Goal: Task Accomplishment & Management: Manage account settings

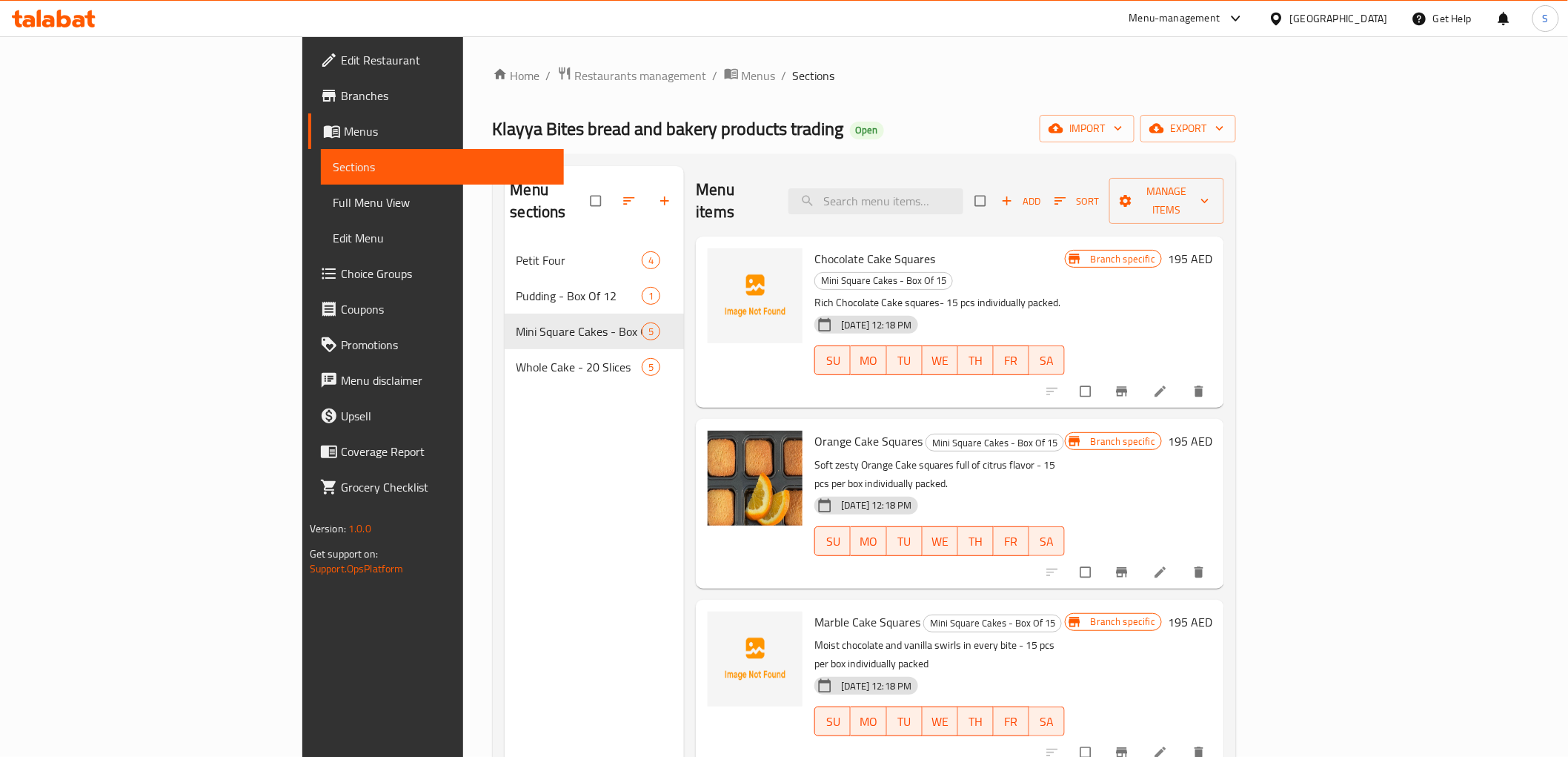
click at [1293, 26] on div "United Arab Emirates" at bounding box center [1339, 18] width 98 height 16
click at [1179, 226] on div "Jordan" at bounding box center [1194, 220] width 29 height 16
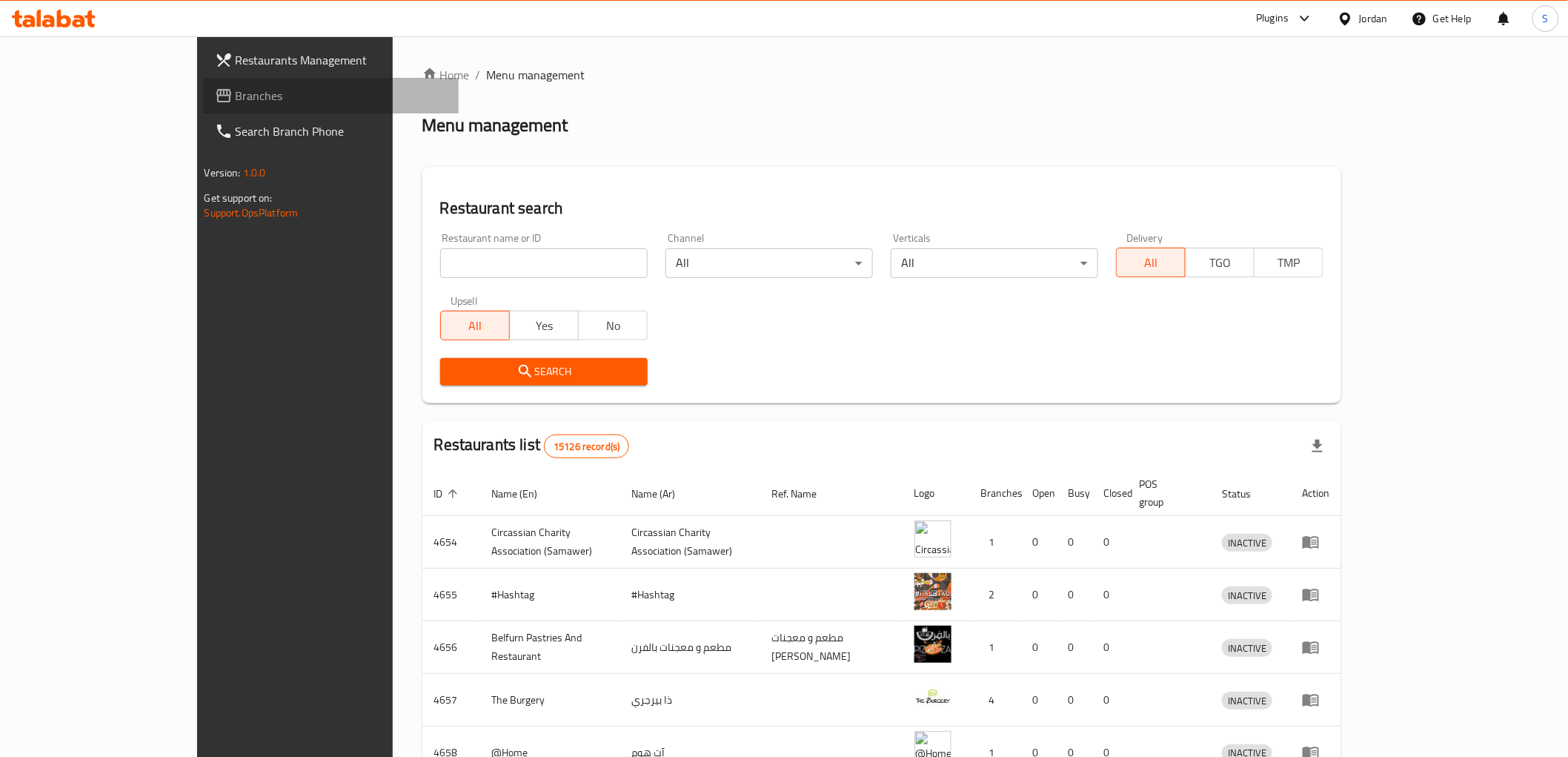
click at [203, 84] on link "Branches" at bounding box center [331, 96] width 256 height 35
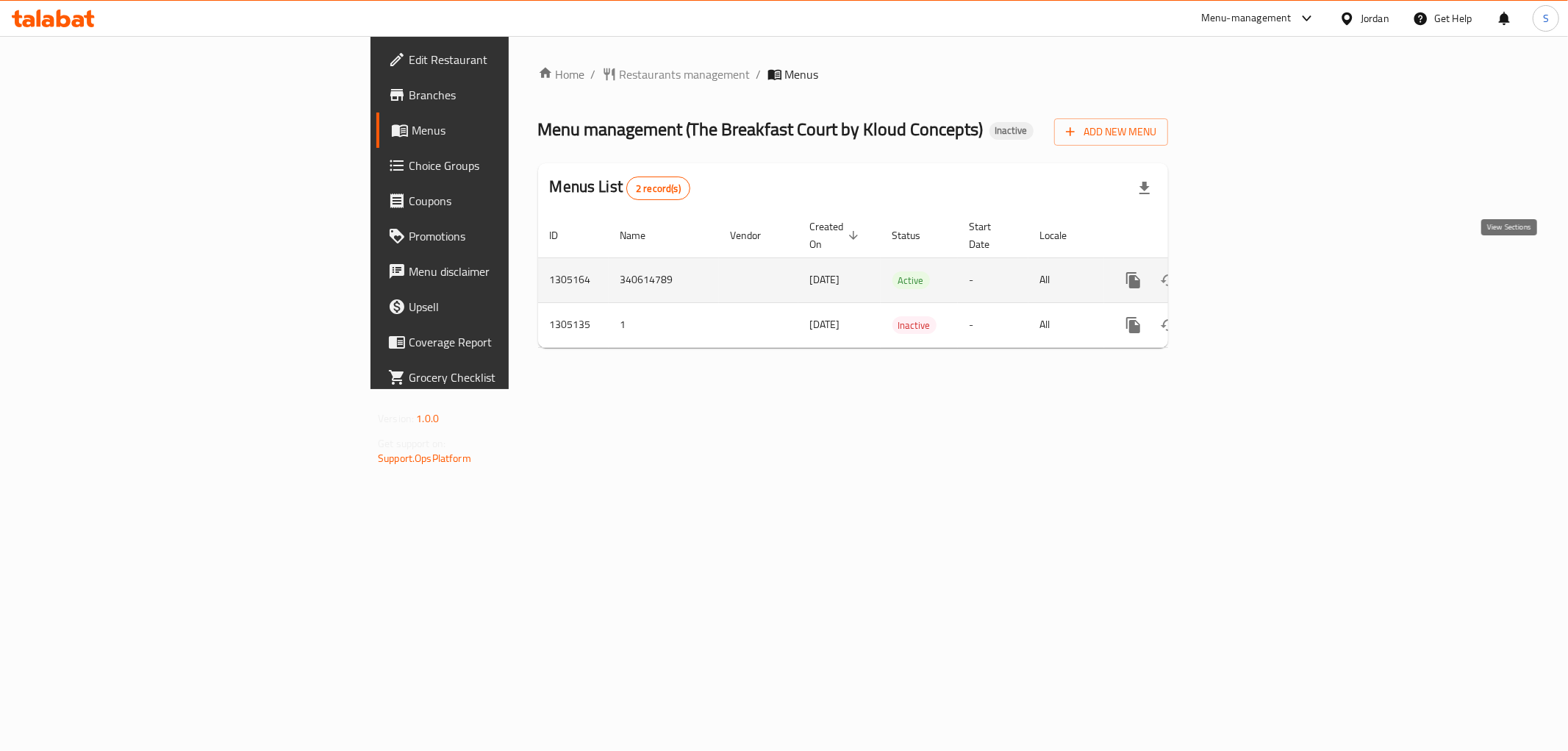
click at [1248, 271] on icon "enhanced table" at bounding box center [1239, 279] width 17 height 17
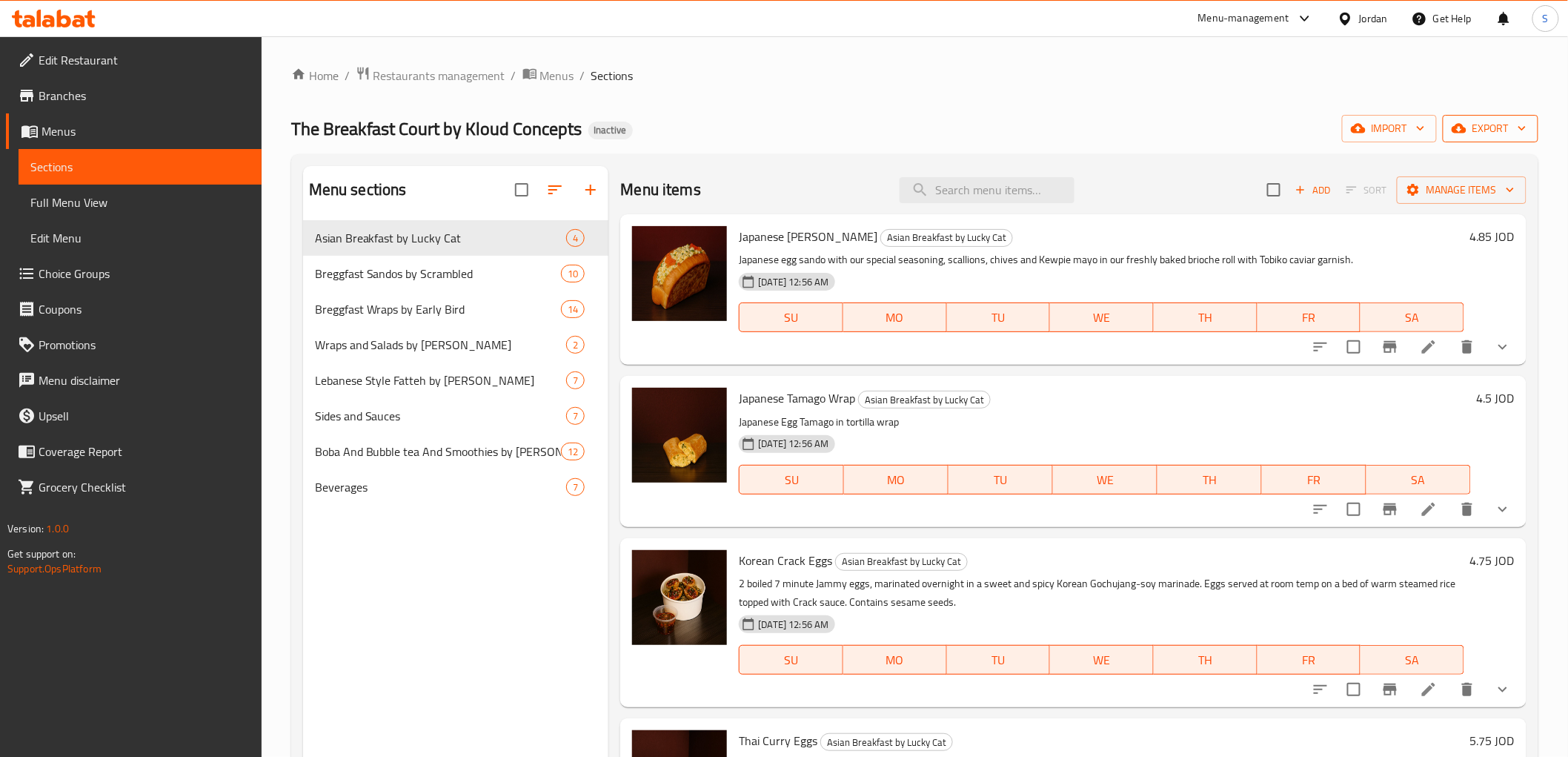
click at [1487, 130] on span "export" at bounding box center [1491, 129] width 72 height 18
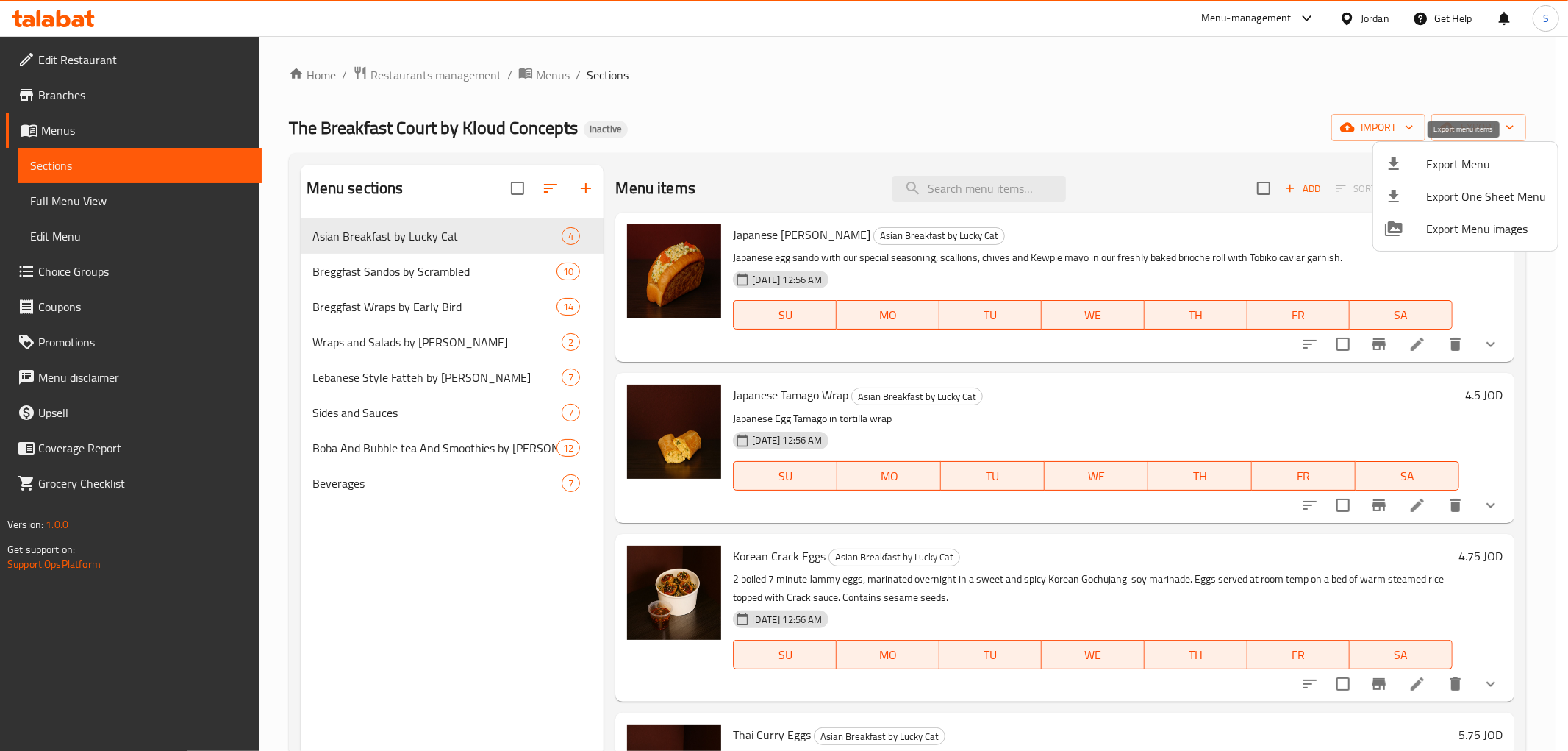
click at [1400, 169] on icon at bounding box center [1393, 163] width 17 height 17
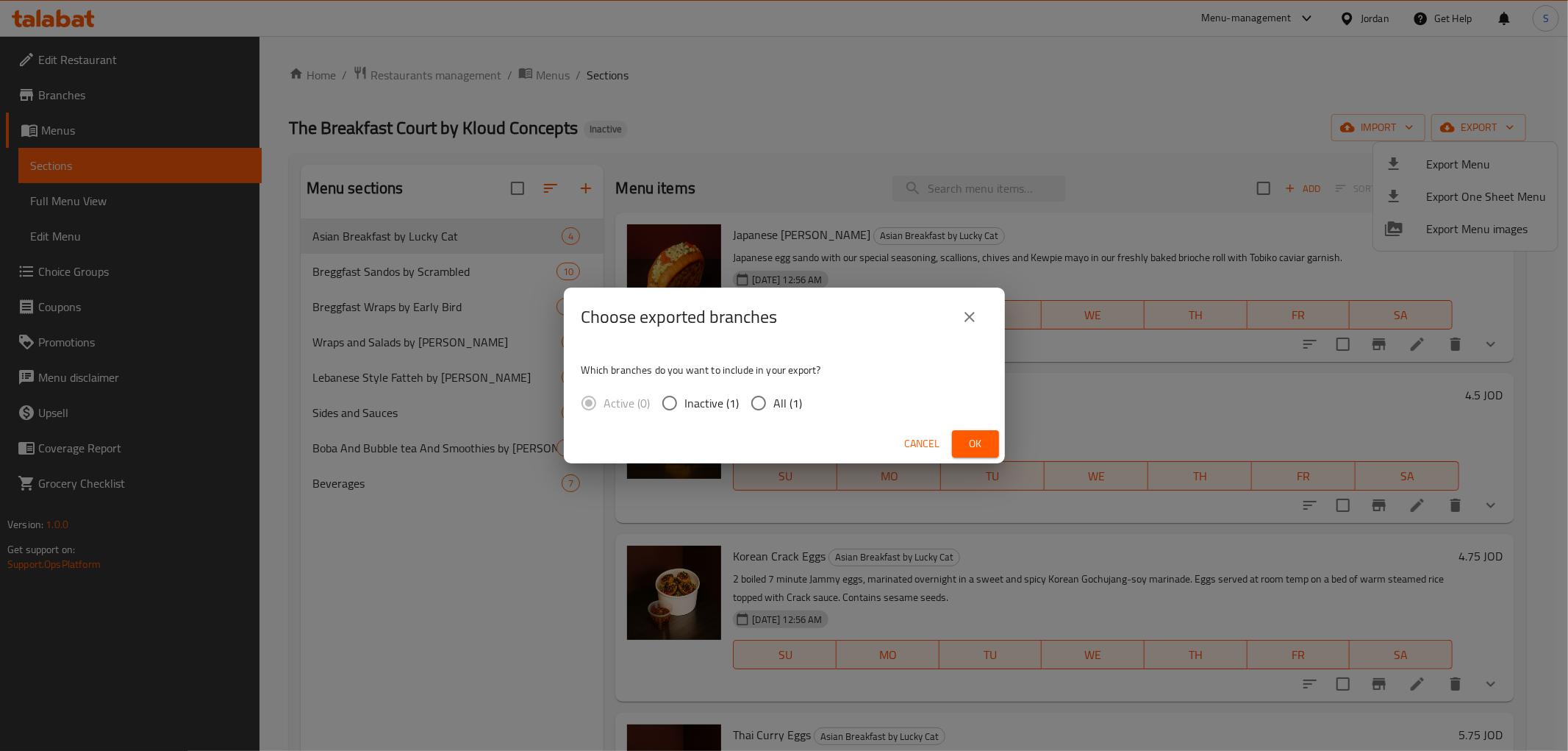
click at [789, 409] on span "All (1)" at bounding box center [789, 402] width 29 height 17
click at [774, 409] on input "All (1)" at bounding box center [758, 402] width 31 height 31
radio input "true"
click at [965, 438] on span "Ok" at bounding box center [975, 443] width 24 height 18
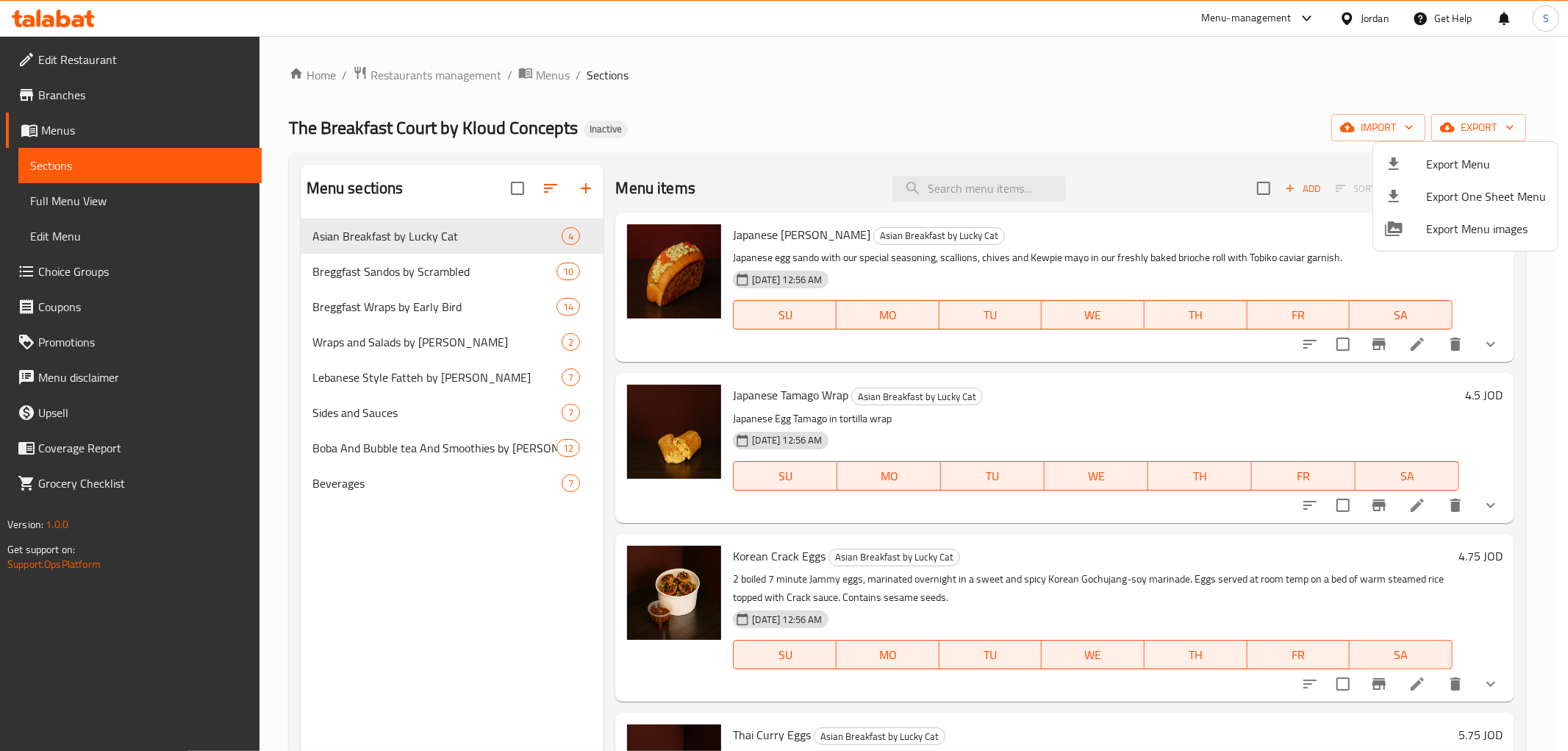
click at [74, 200] on div at bounding box center [784, 375] width 1568 height 751
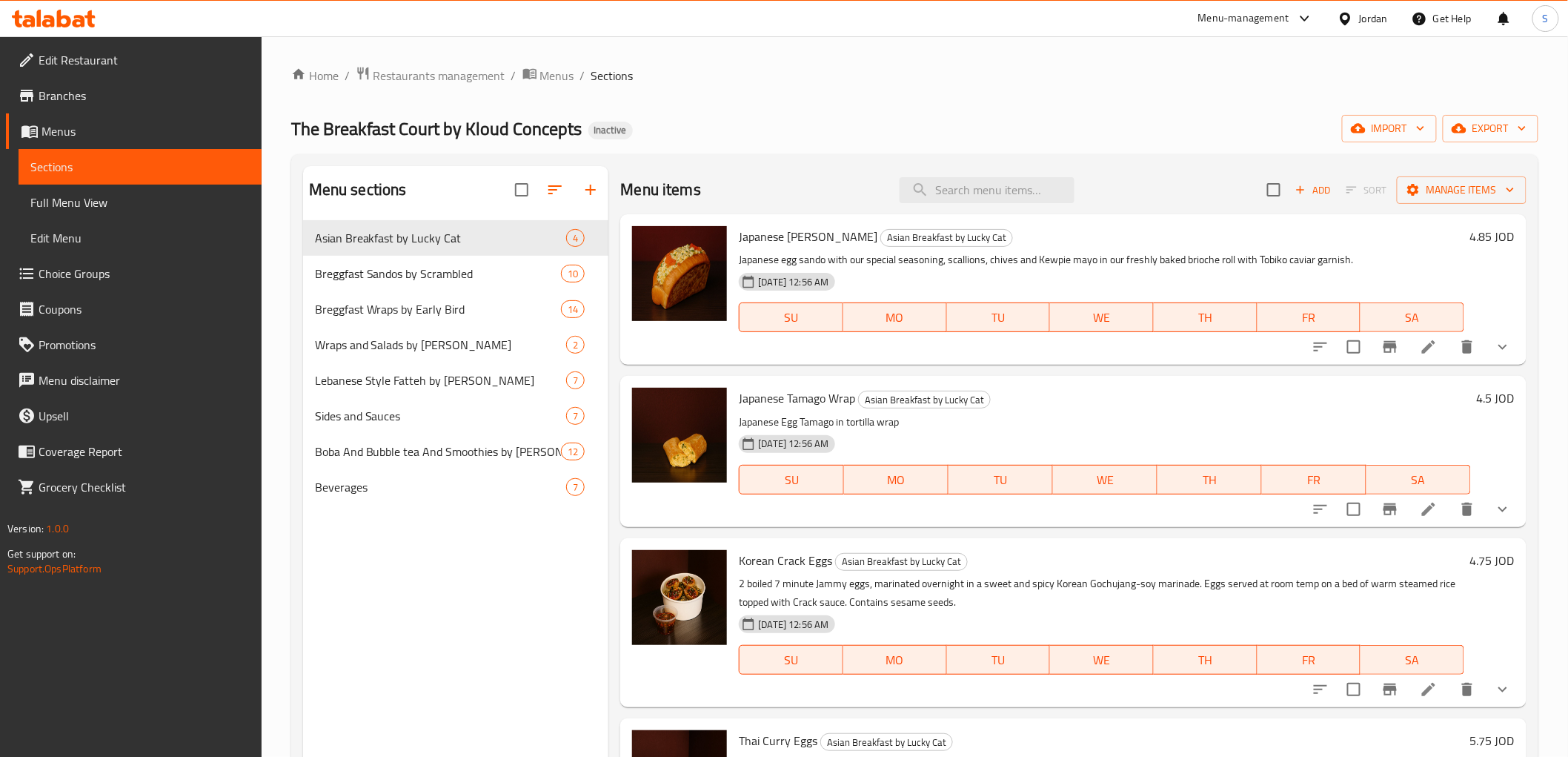
click at [74, 201] on span "Full Menu View" at bounding box center [140, 202] width 220 height 18
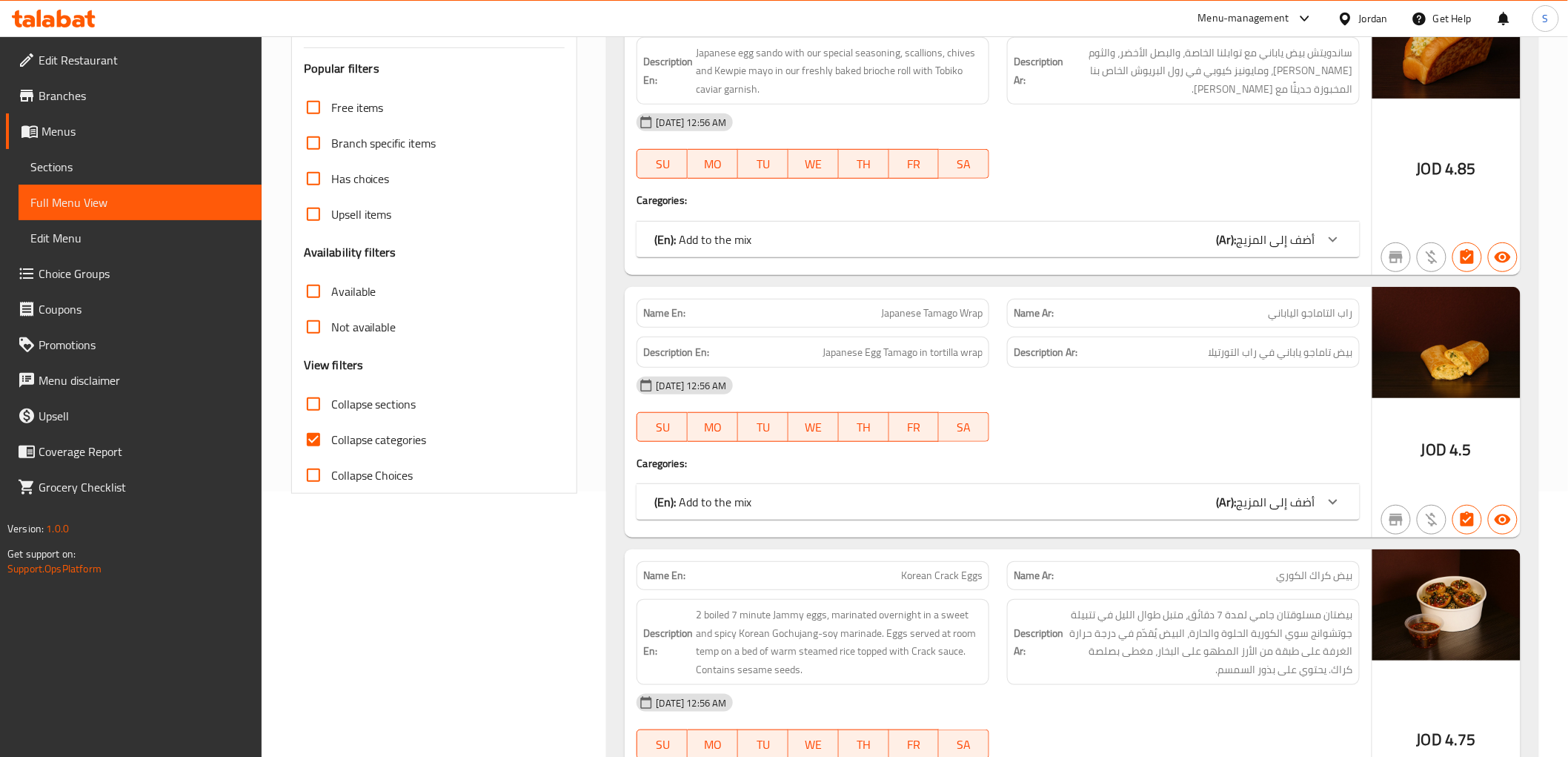
scroll to position [329, 0]
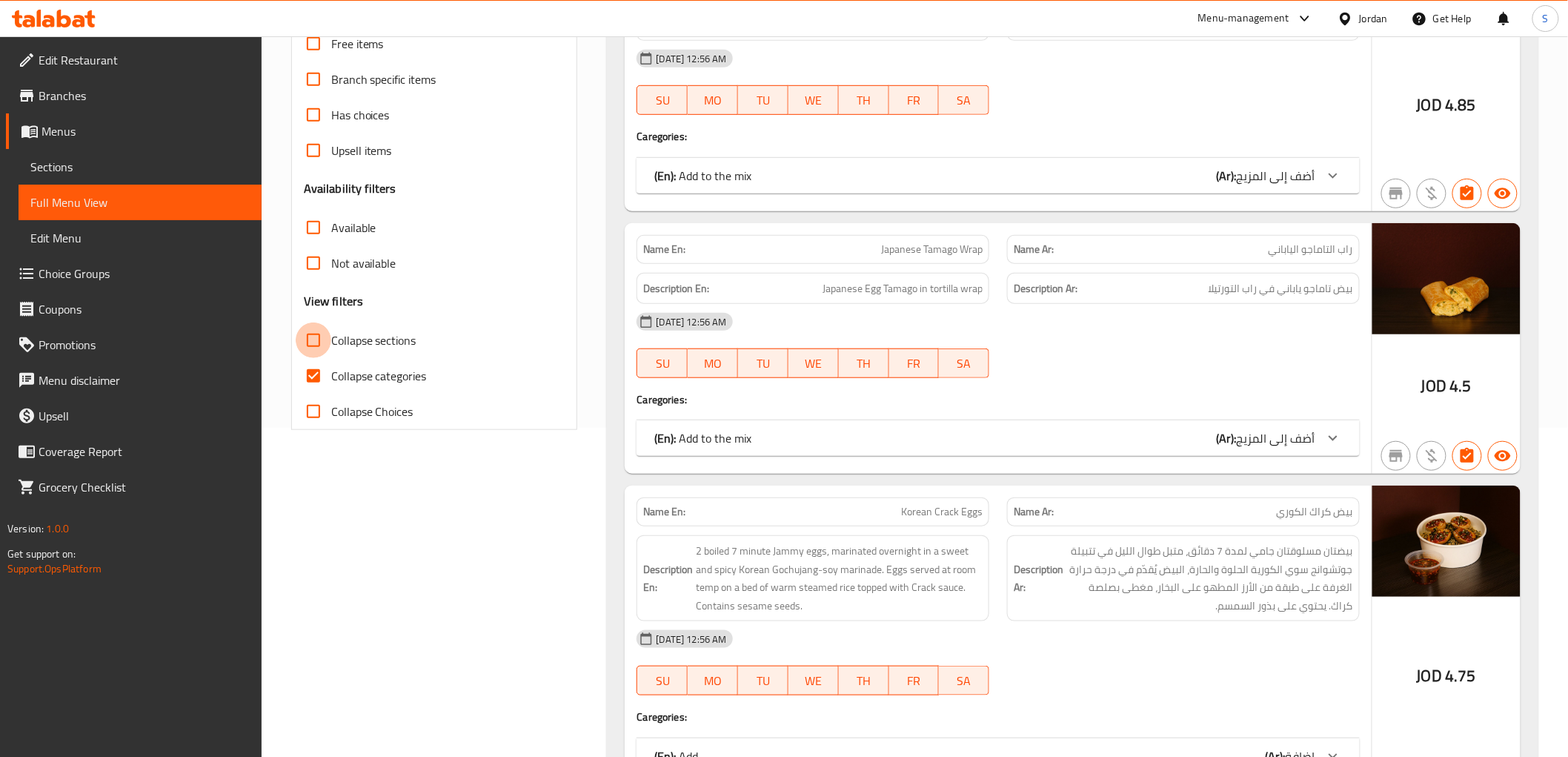
click at [331, 349] on input "Collapse sections" at bounding box center [313, 340] width 35 height 35
checkbox input "true"
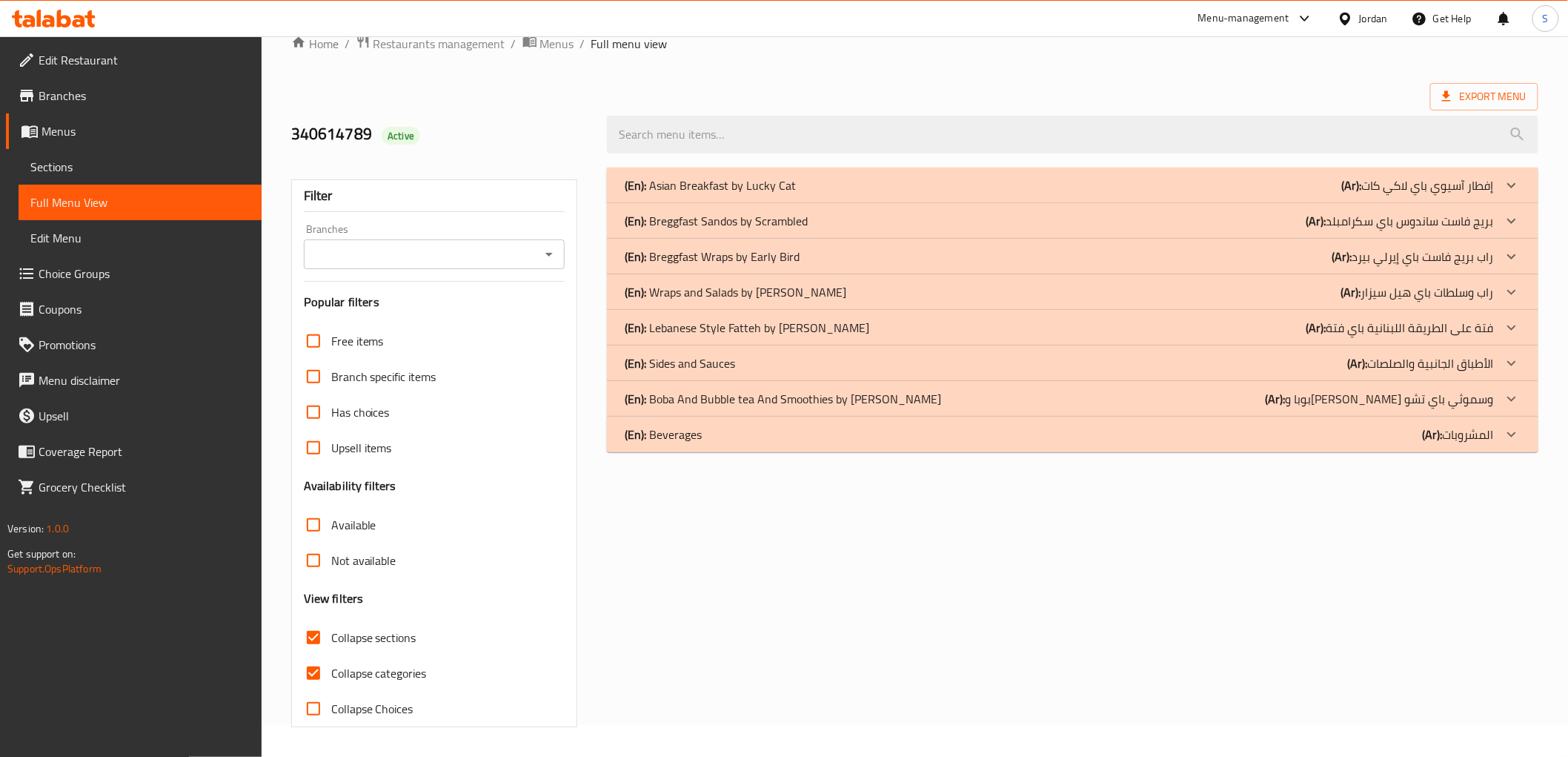
scroll to position [32, 0]
click at [323, 665] on input "Collapse categories" at bounding box center [313, 673] width 35 height 35
checkbox input "false"
click at [334, 635] on span "Collapse sections" at bounding box center [373, 637] width 85 height 18
click at [331, 635] on input "Collapse sections" at bounding box center [313, 638] width 35 height 35
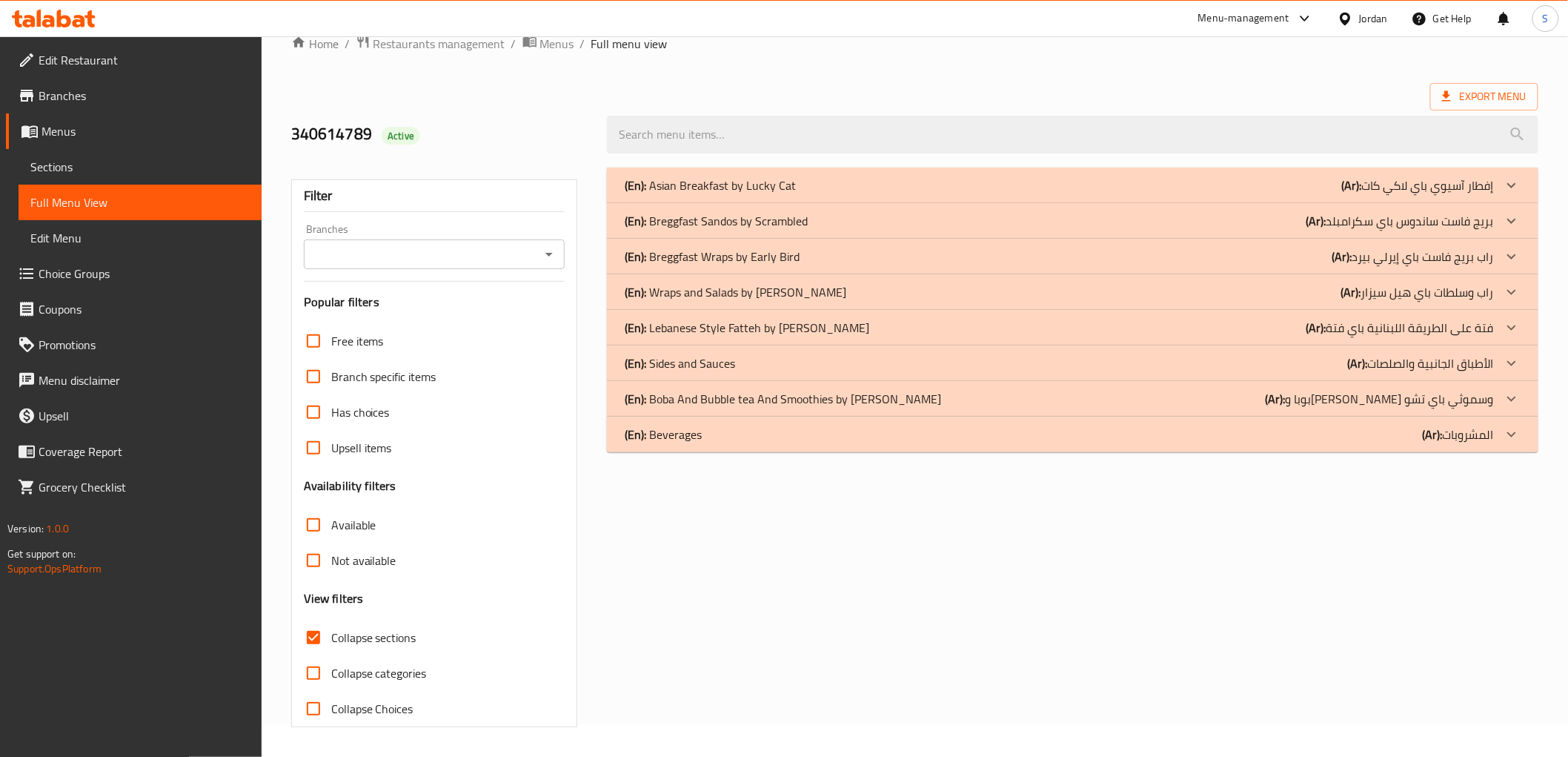
checkbox input "false"
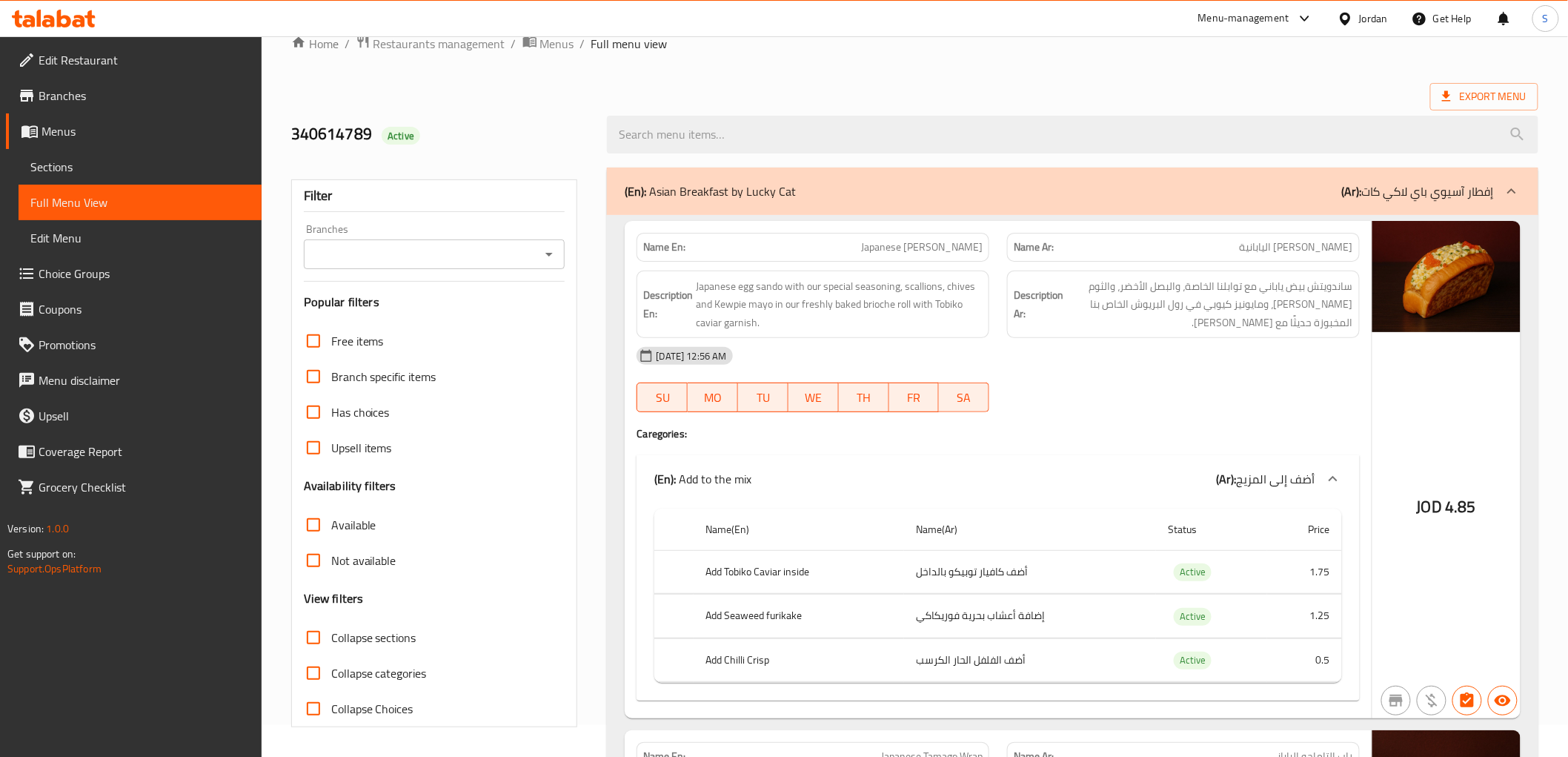
click at [875, 179] on div "(En): Asian Breakfast by Lucky Cat (Ar): إفطار آسيوي باي لاكي كات" at bounding box center [1072, 191] width 931 height 47
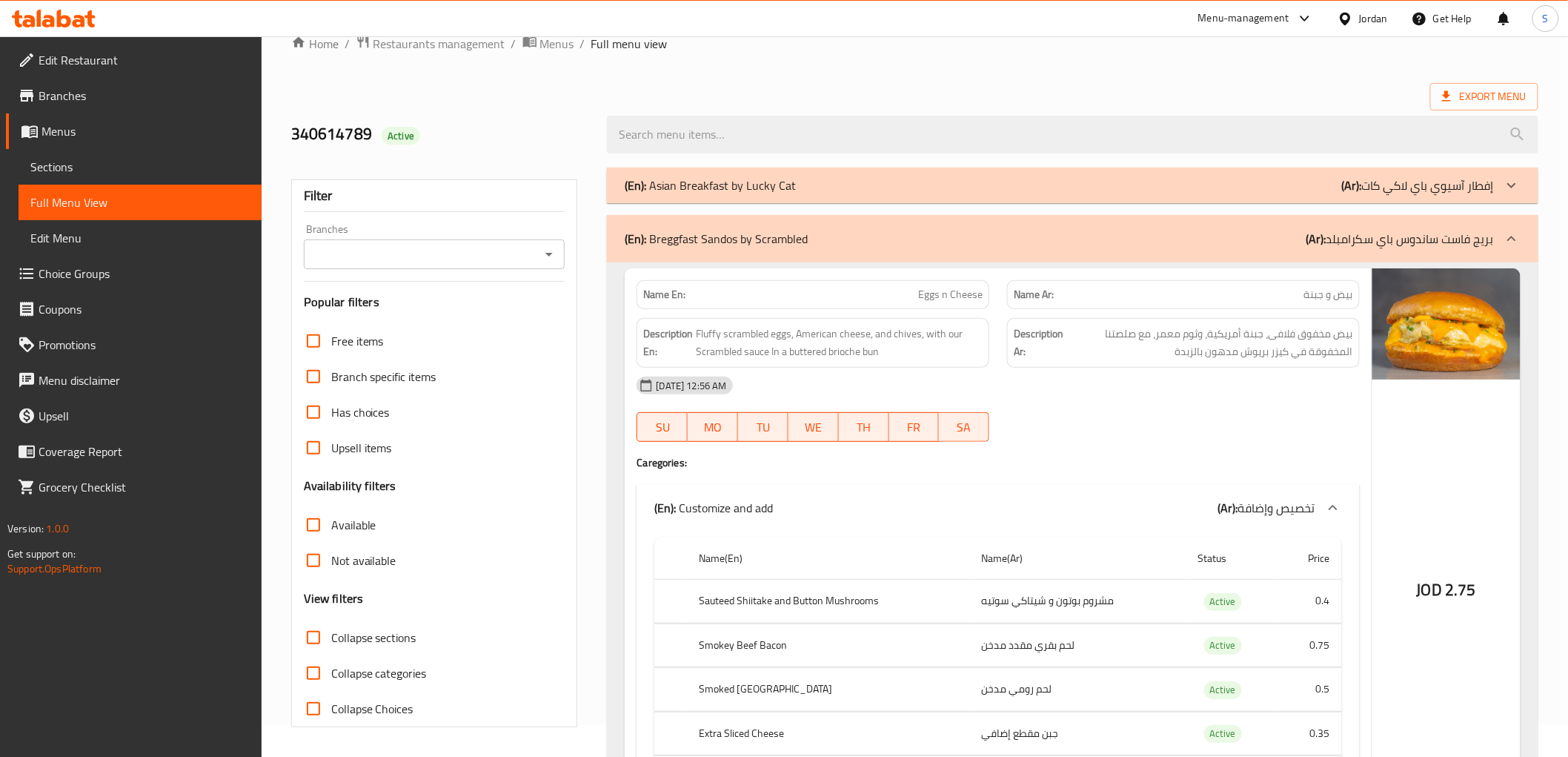
click at [875, 243] on div "(En): Breggfast Sandos by Scrambled (Ar): بريج فاست ساندوس باي سكرامبلد" at bounding box center [1058, 238] width 869 height 18
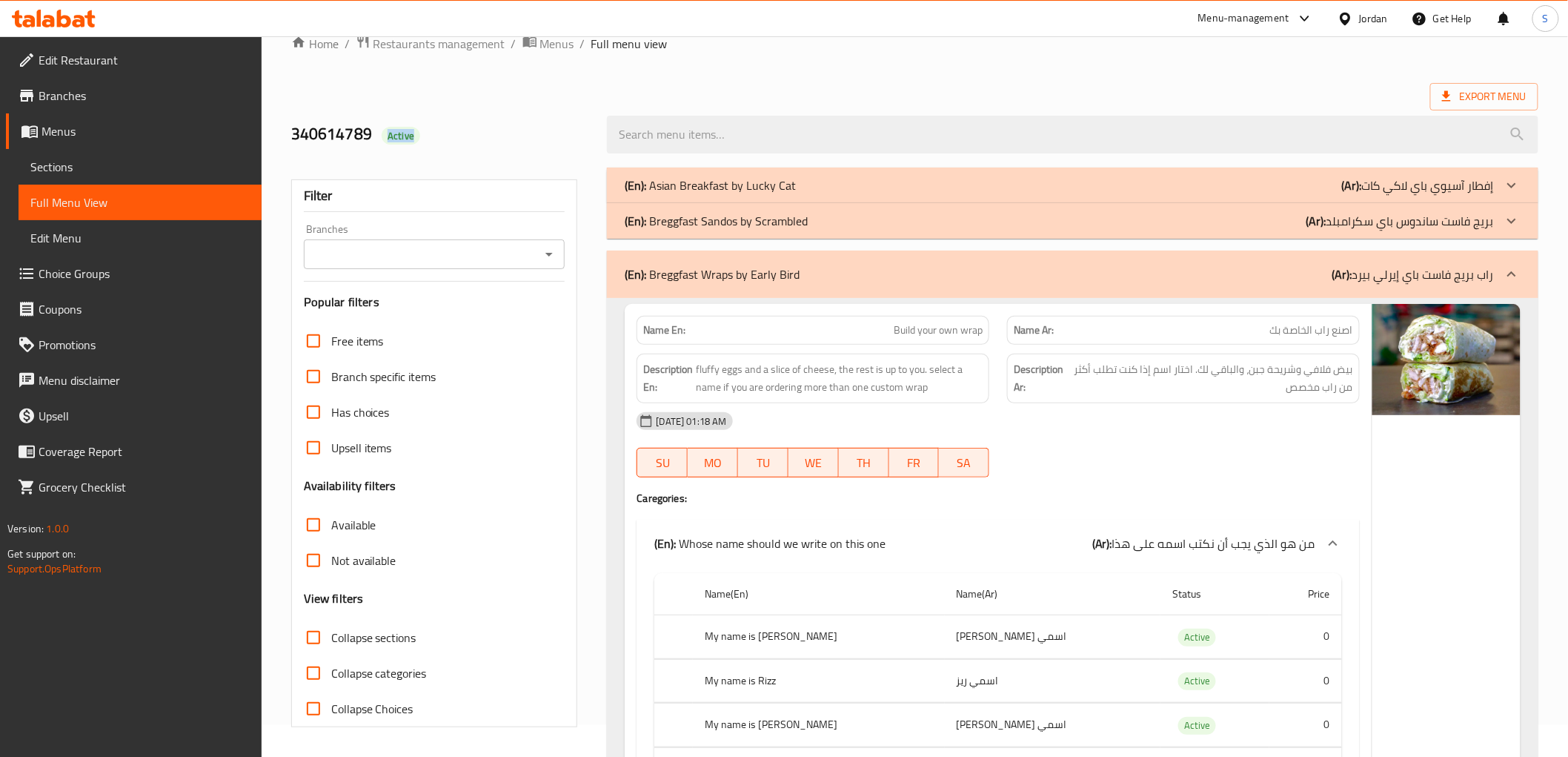
drag, startPoint x: 381, startPoint y: 129, endPoint x: 435, endPoint y: 133, distance: 54.1
click at [435, 133] on h2 "340614789 Active" at bounding box center [441, 134] width 298 height 22
copy span "Active"
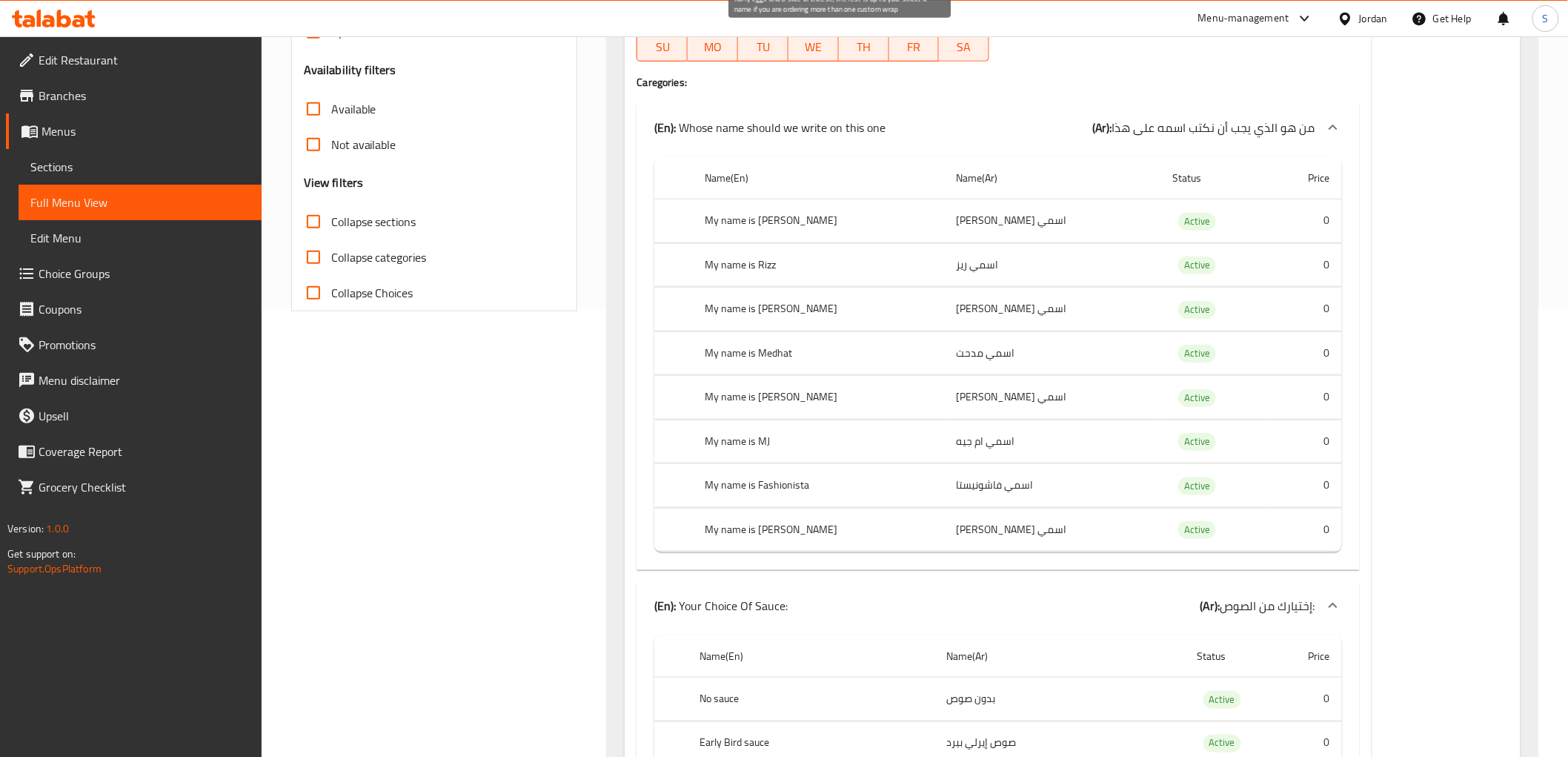
scroll to position [443, 0]
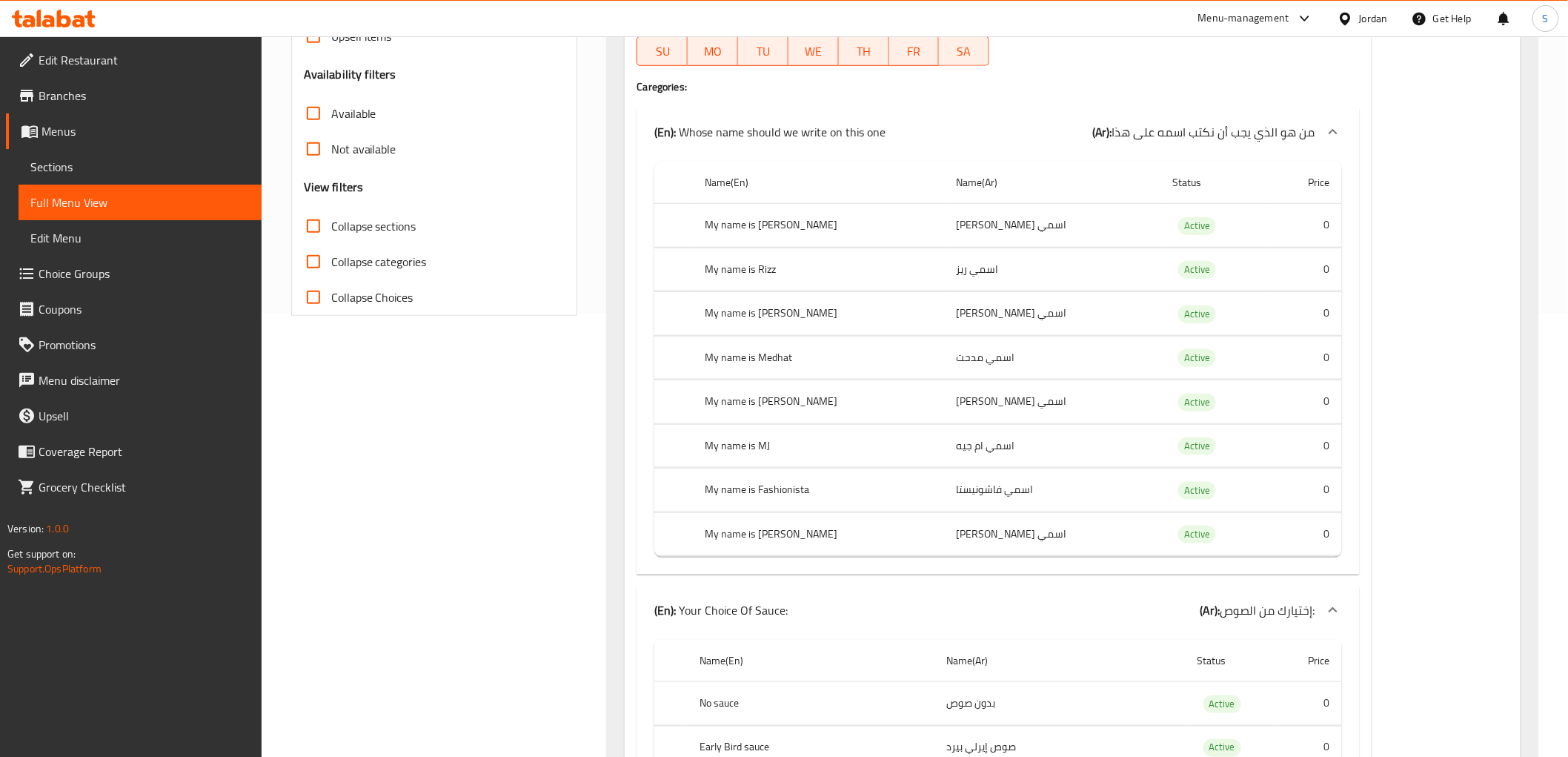
click at [1244, 133] on span "من هو الذي يجب أن نكتب اسمه على هذا" at bounding box center [1214, 132] width 203 height 22
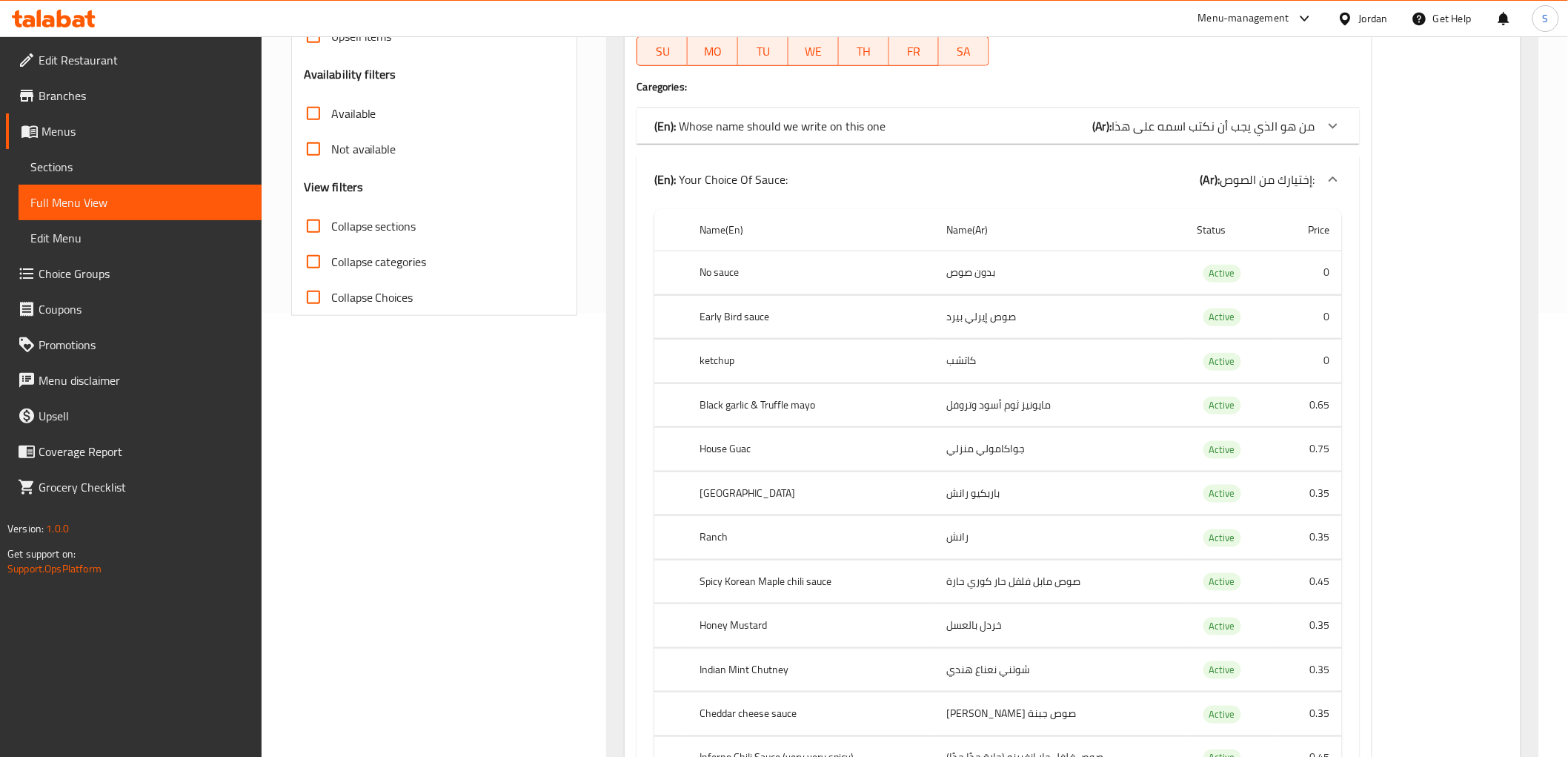
click at [1227, 176] on span "إختيارك من الصوص:" at bounding box center [1268, 179] width 95 height 22
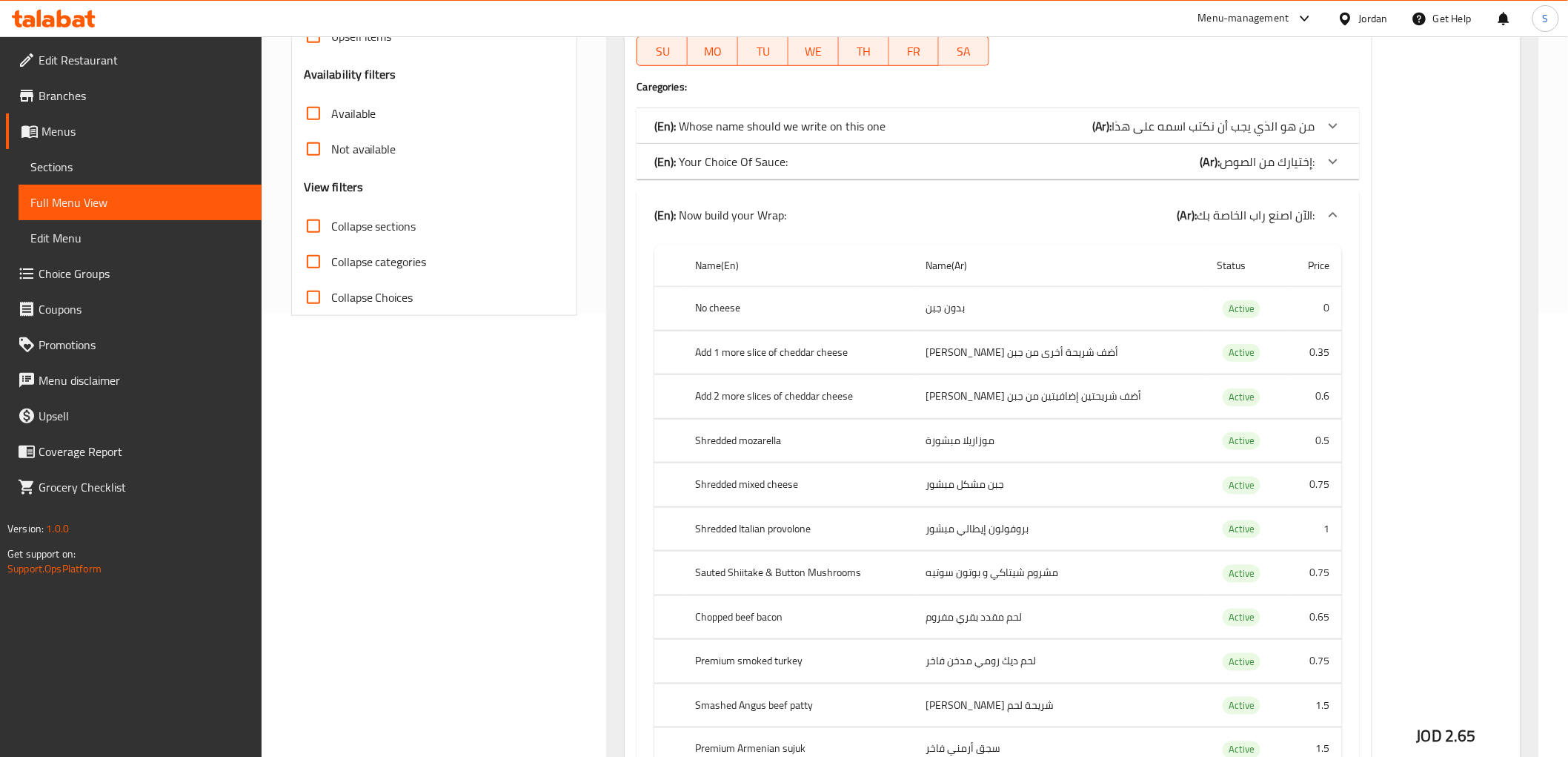
click at [1201, 204] on span "الآن اصنع راب الخاصة بك:" at bounding box center [1257, 214] width 118 height 22
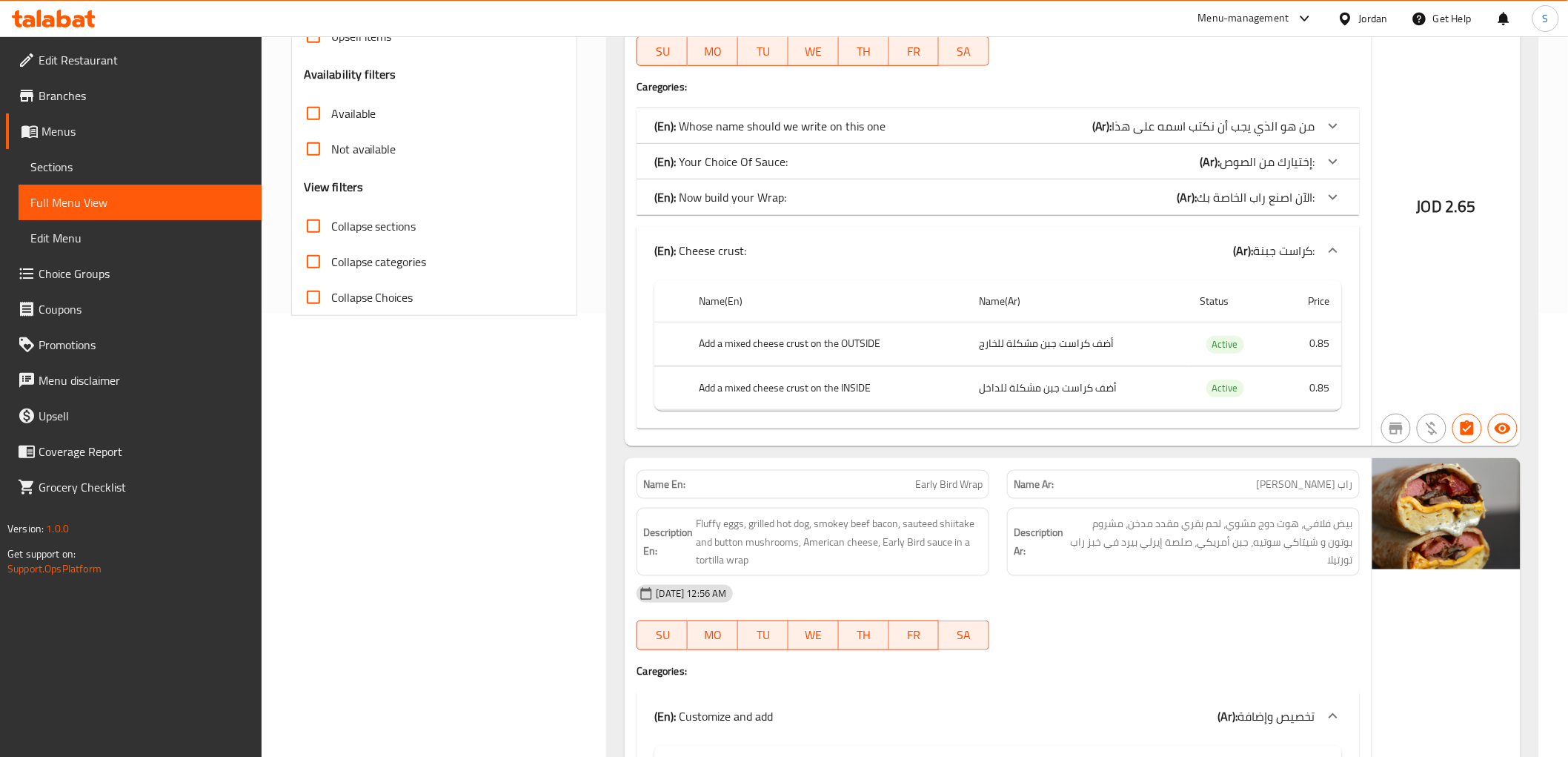
click at [1177, 243] on div "(En): Cheese crust: (Ar): كراست جبنة:" at bounding box center [984, 250] width 660 height 18
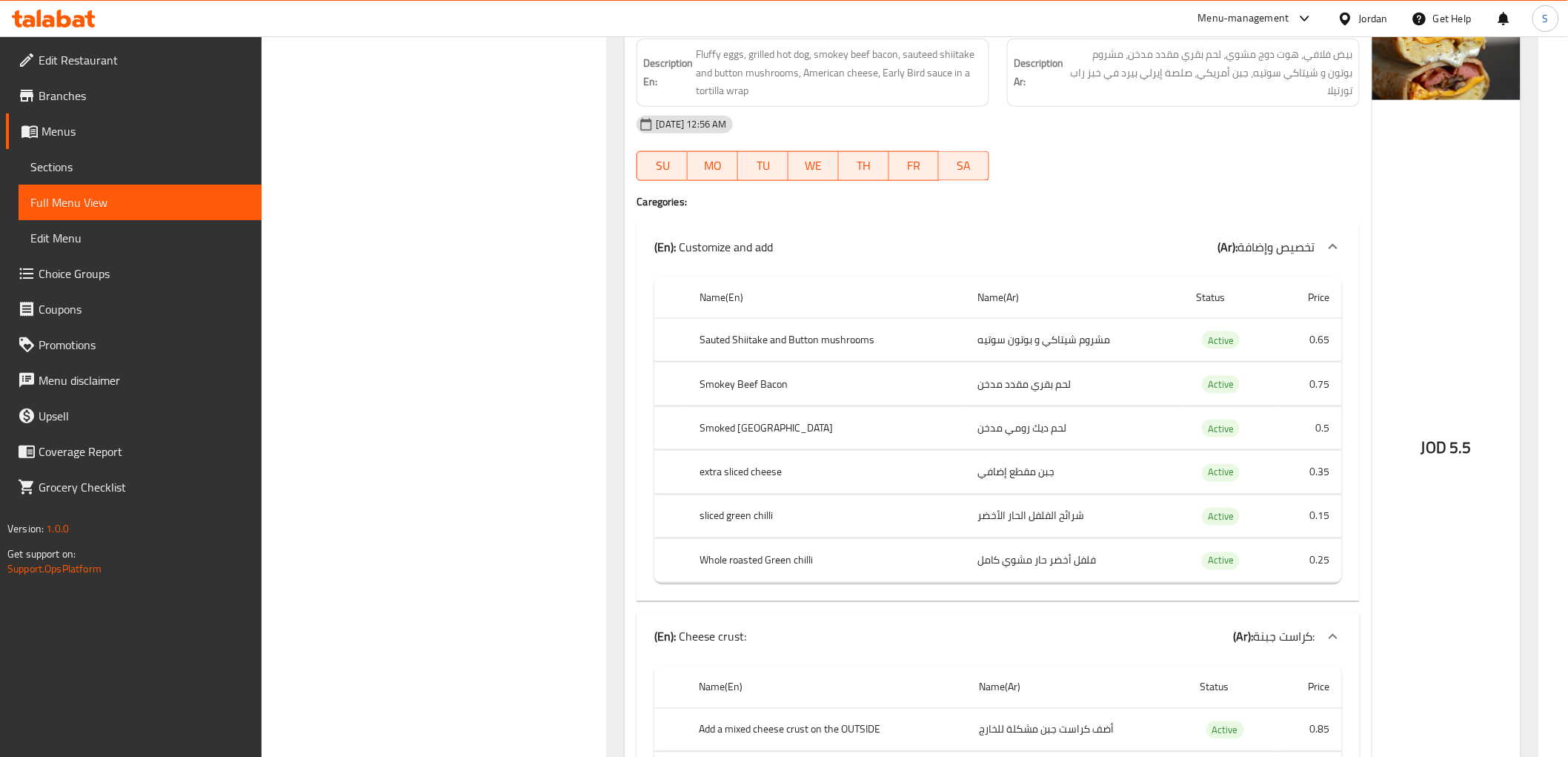
scroll to position [824, 0]
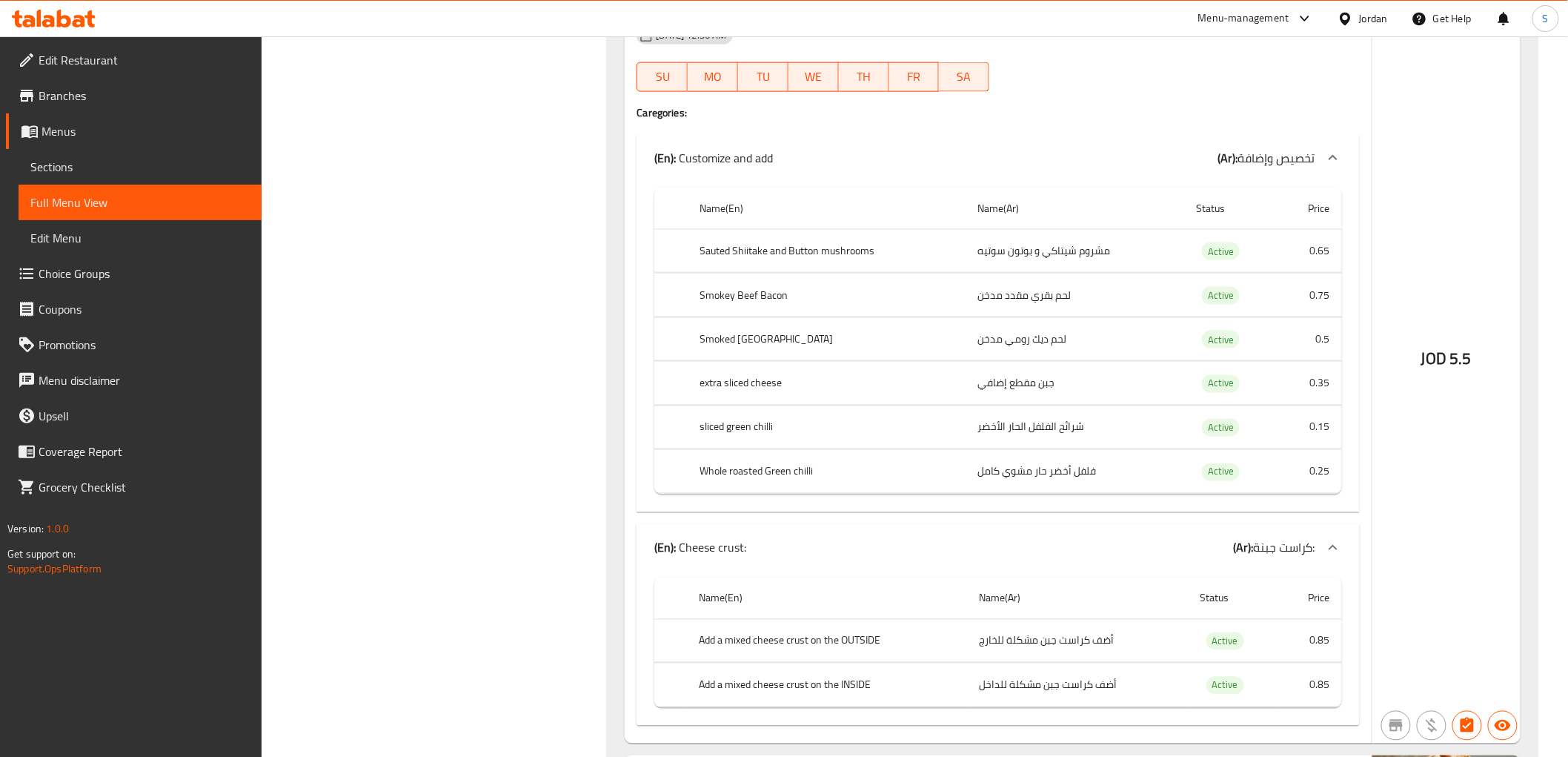
click at [1260, 156] on span "تخصيص وإضافة" at bounding box center [1276, 158] width 77 height 22
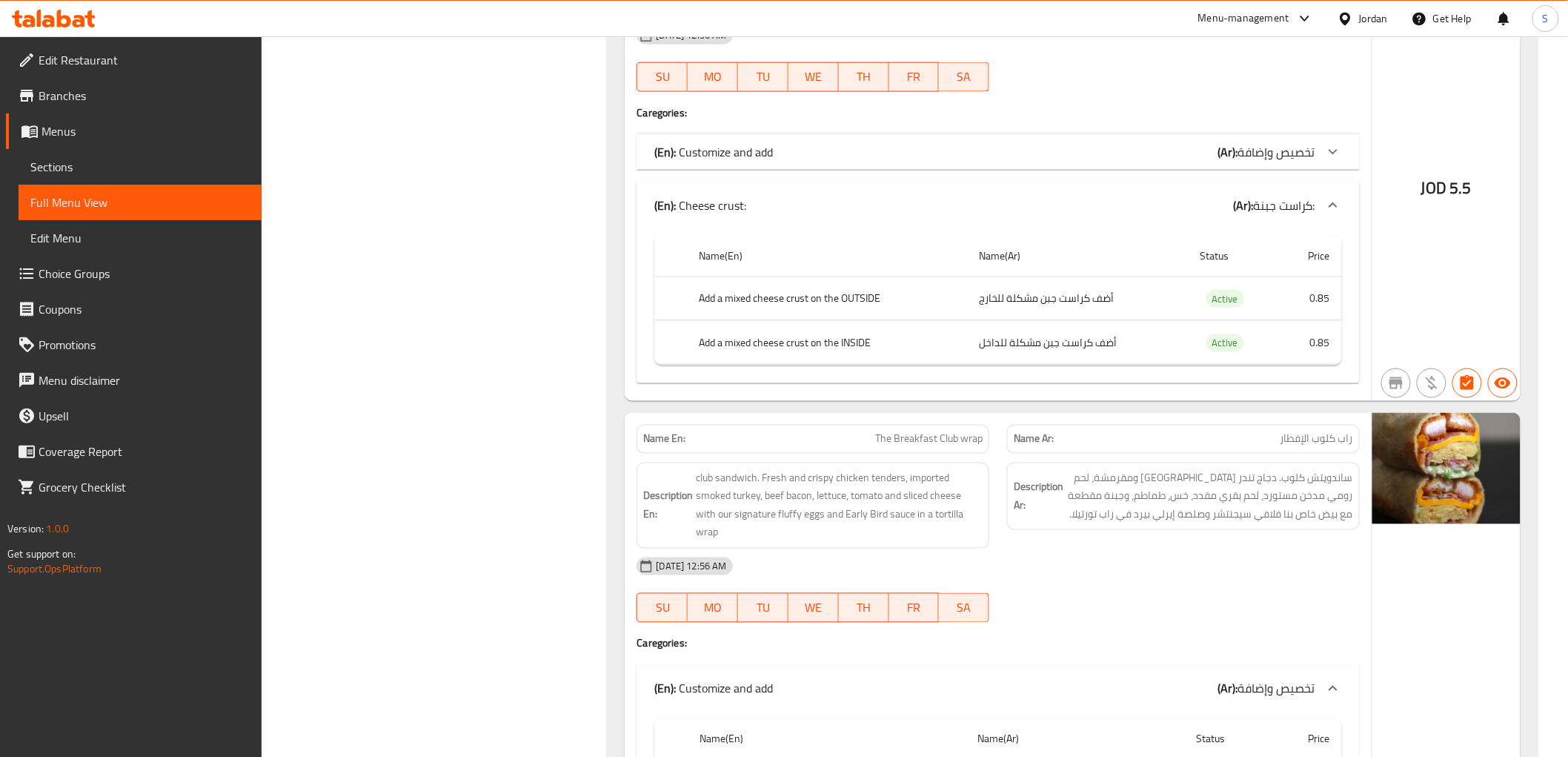
click at [1245, 199] on b "(Ar):" at bounding box center [1244, 205] width 20 height 22
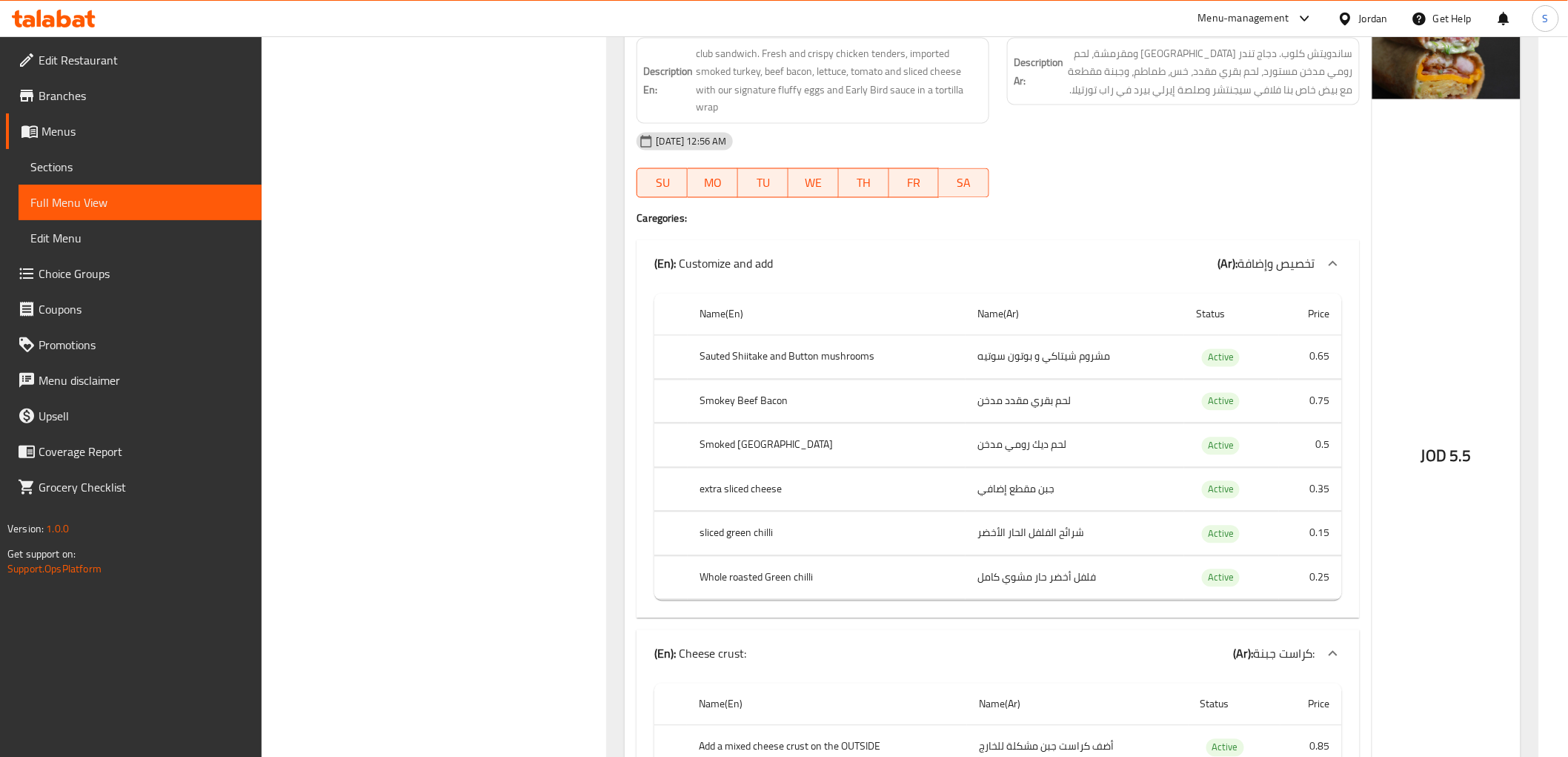
scroll to position [1153, 0]
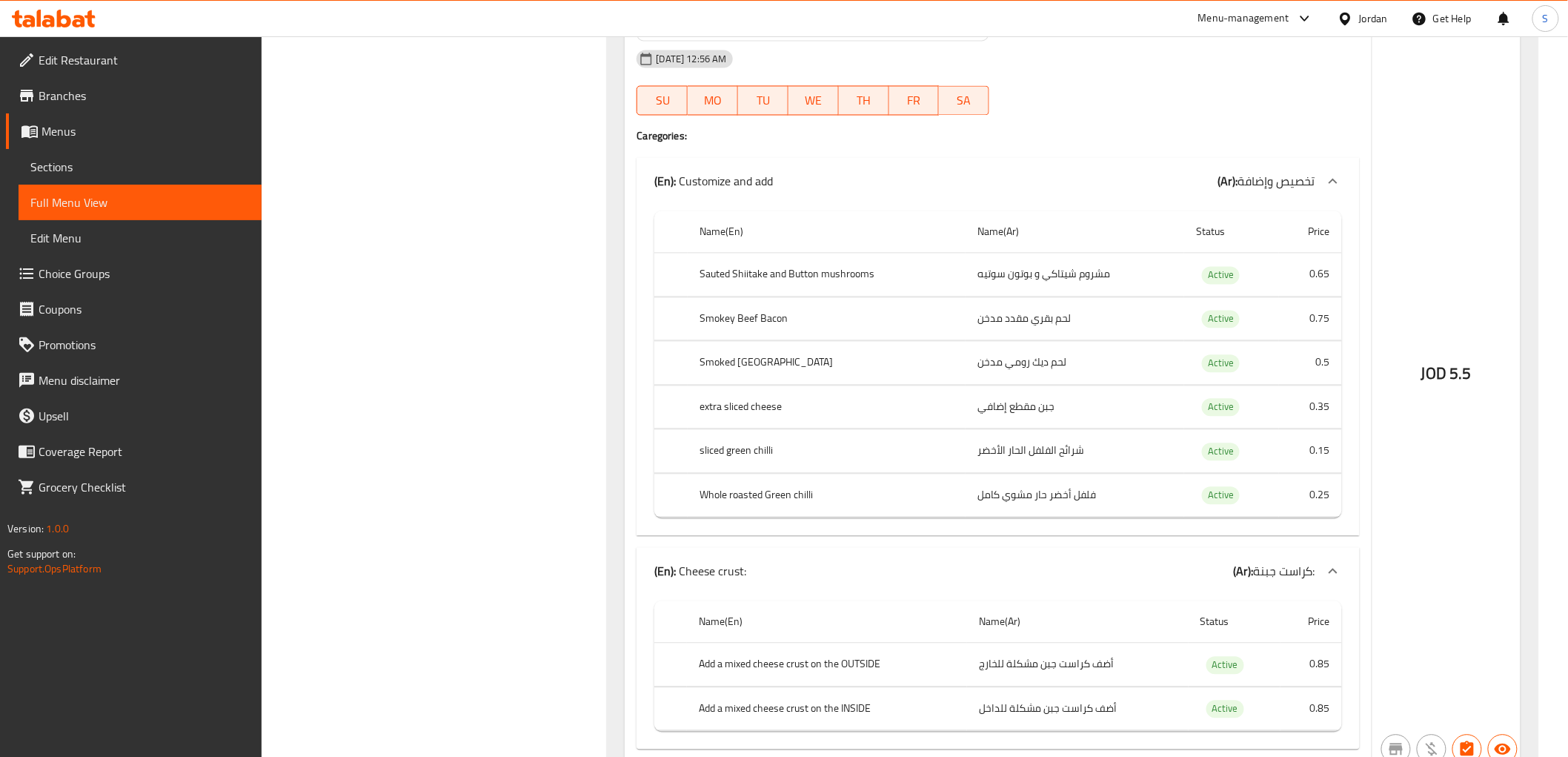
click at [1260, 182] on span "تخصيص وإضافة" at bounding box center [1276, 181] width 77 height 22
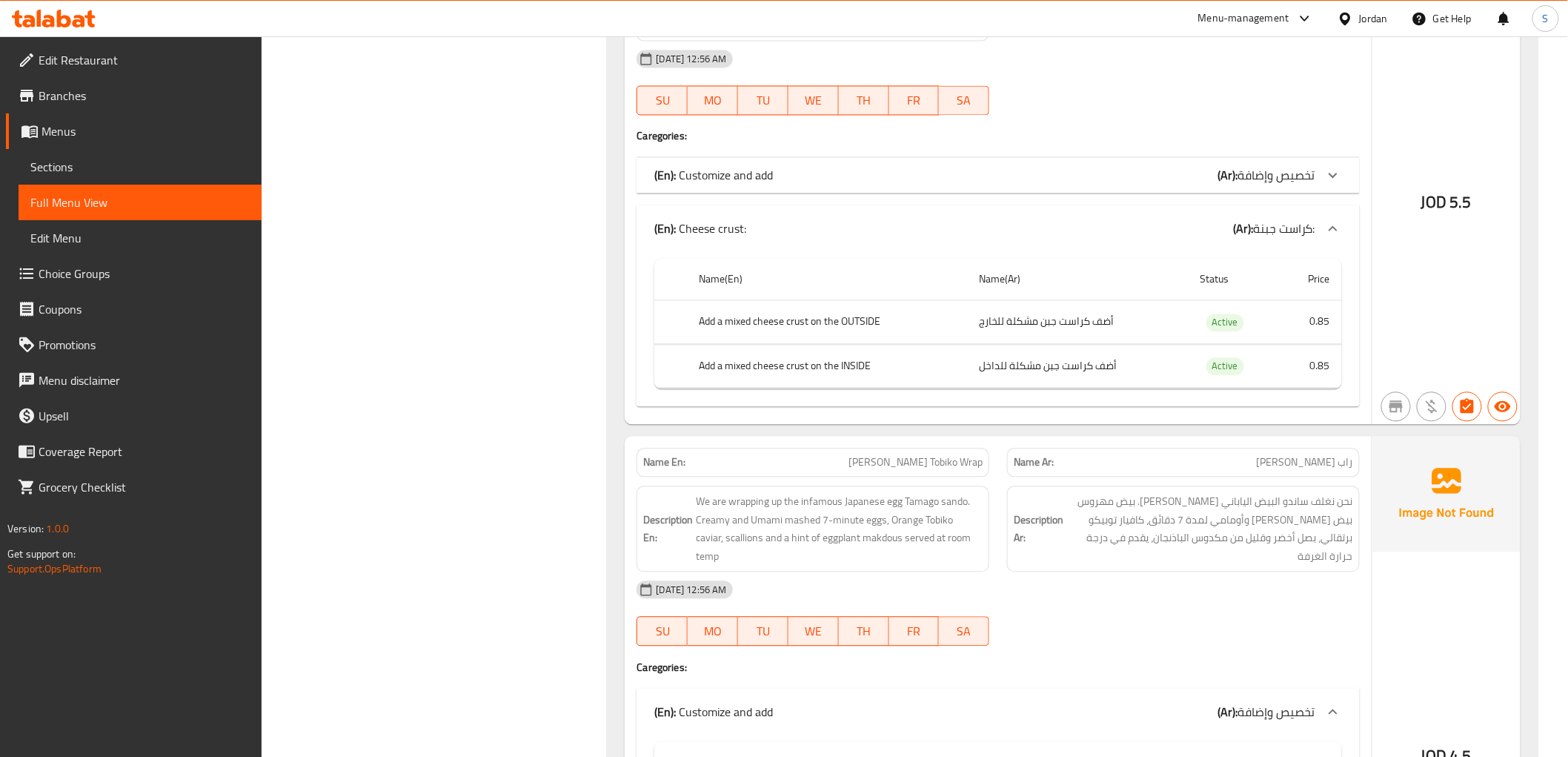
click at [1217, 223] on div "(En): Cheese crust: (Ar): كراست جبنة:" at bounding box center [984, 229] width 660 height 18
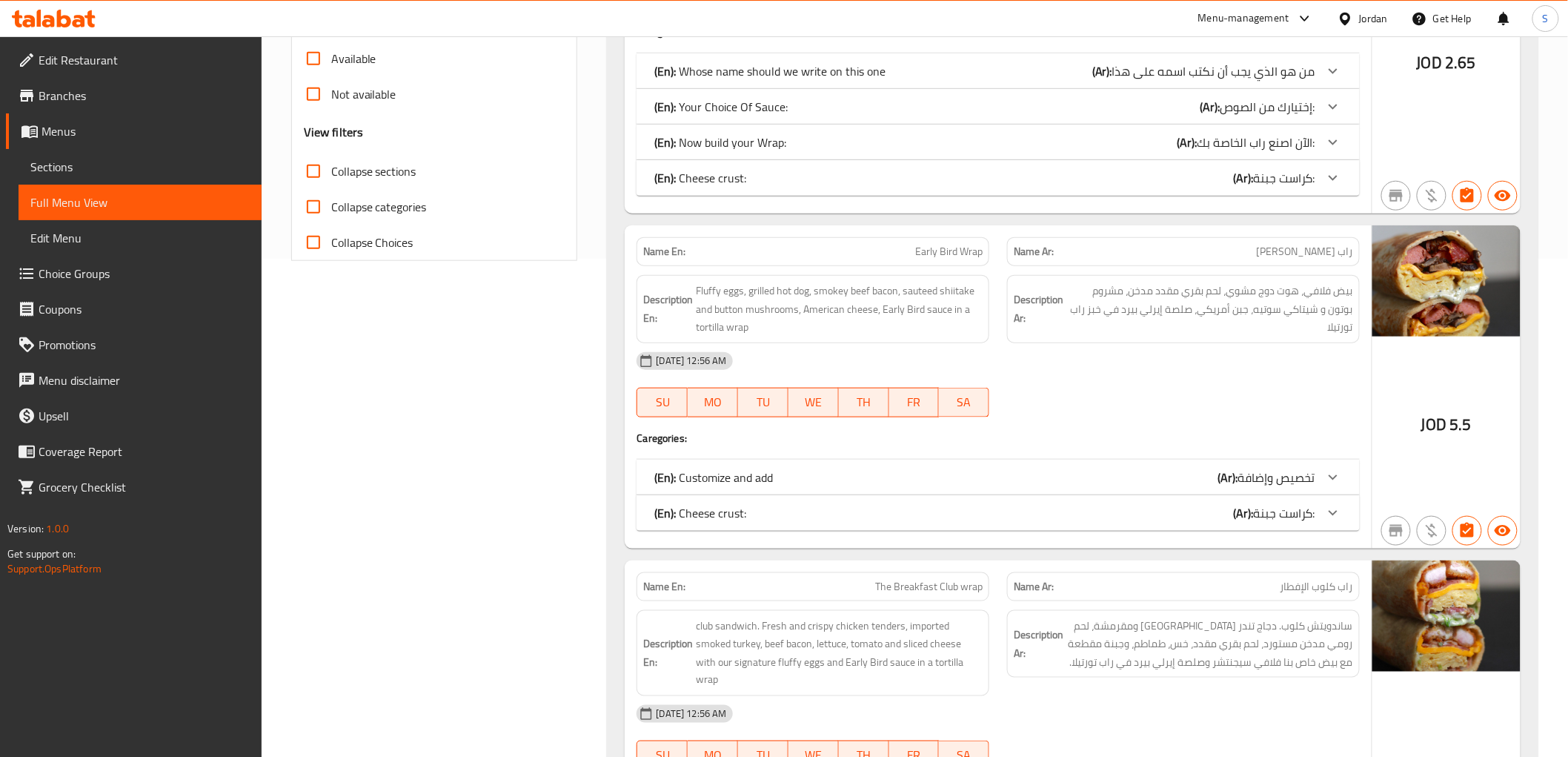
scroll to position [412, 0]
